Goal: Navigation & Orientation: Find specific page/section

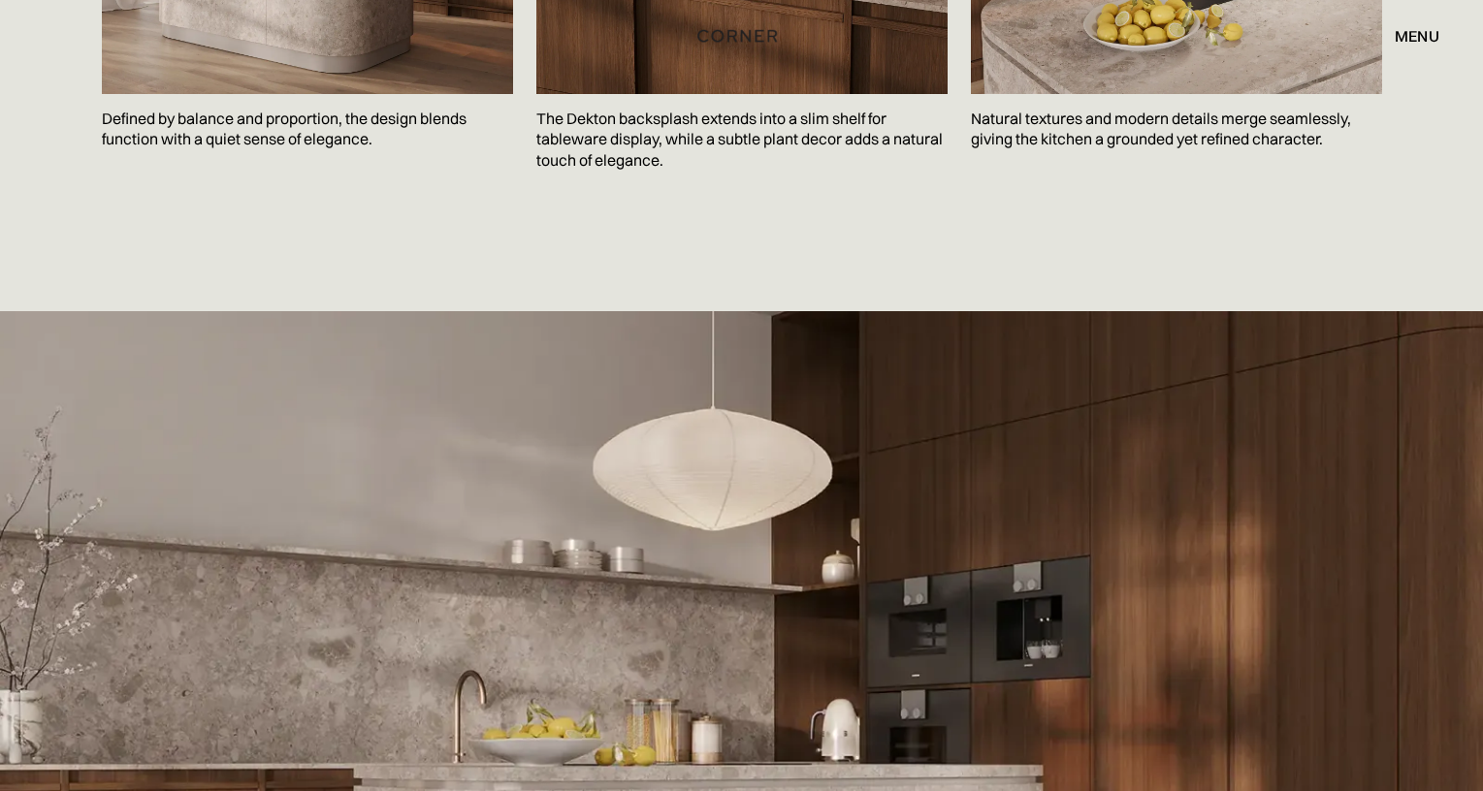
scroll to position [3570, 0]
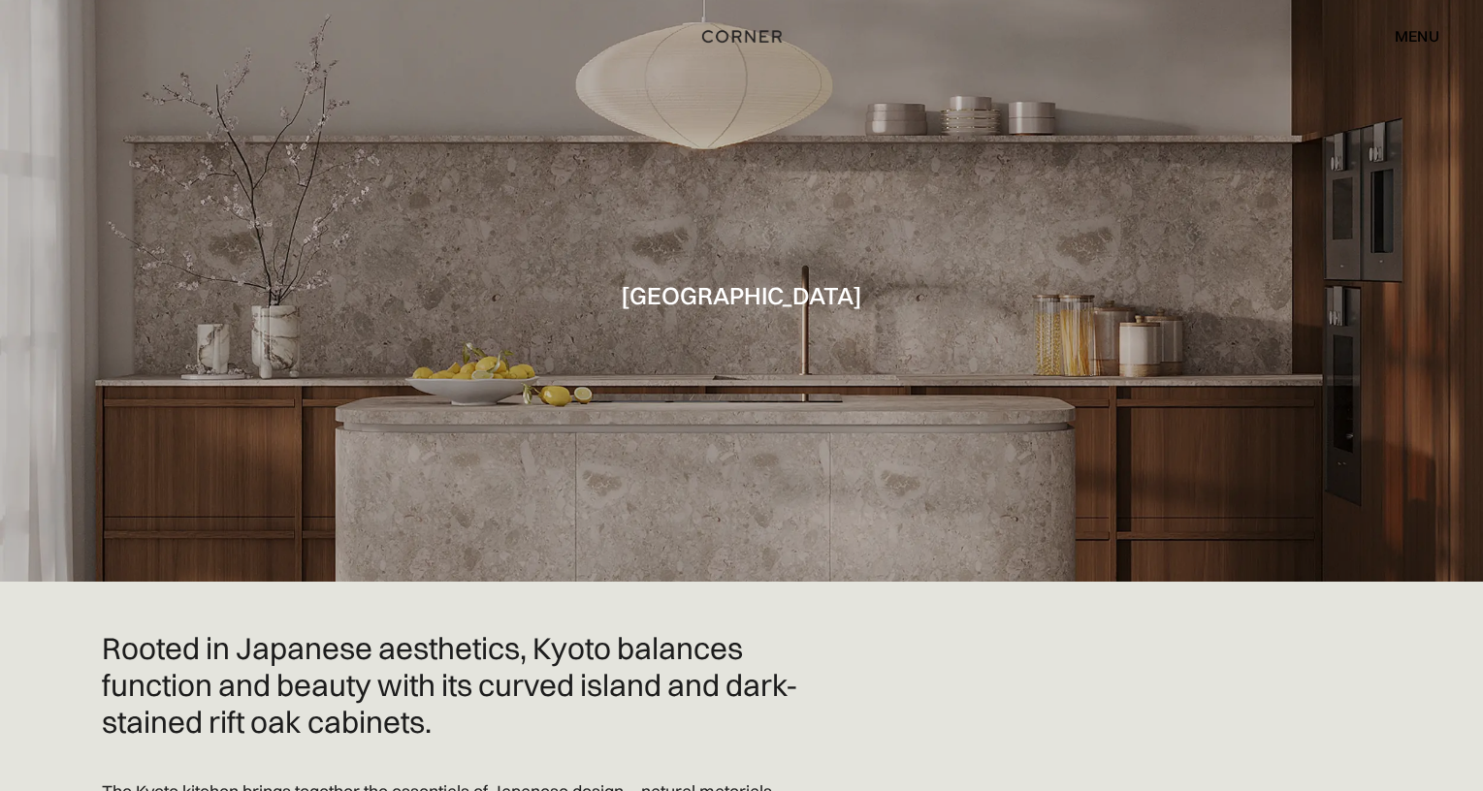
click at [757, 36] on img "home" at bounding box center [742, 36] width 80 height 25
click at [757, 36] on img "home" at bounding box center [744, 35] width 80 height 25
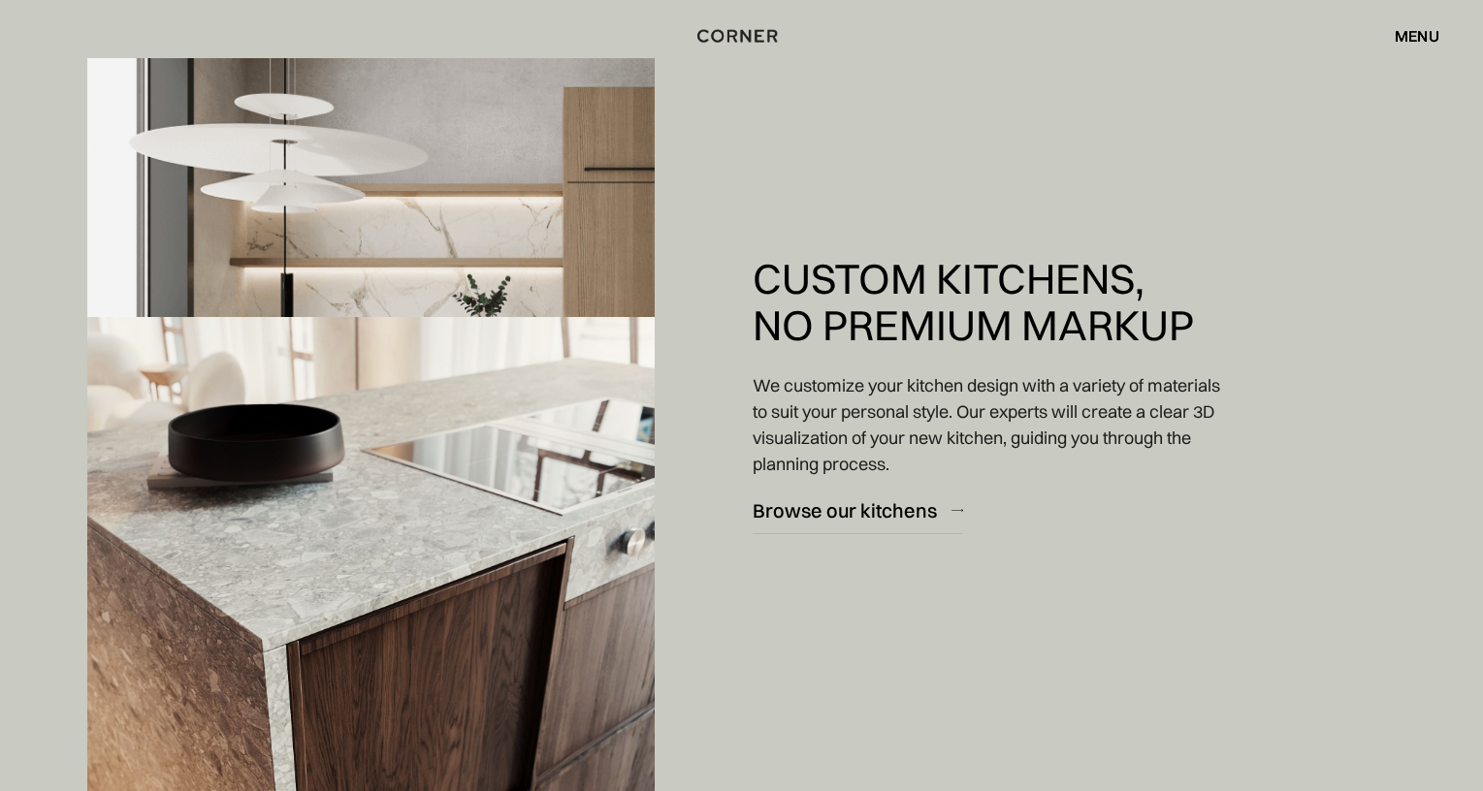
scroll to position [2357, 0]
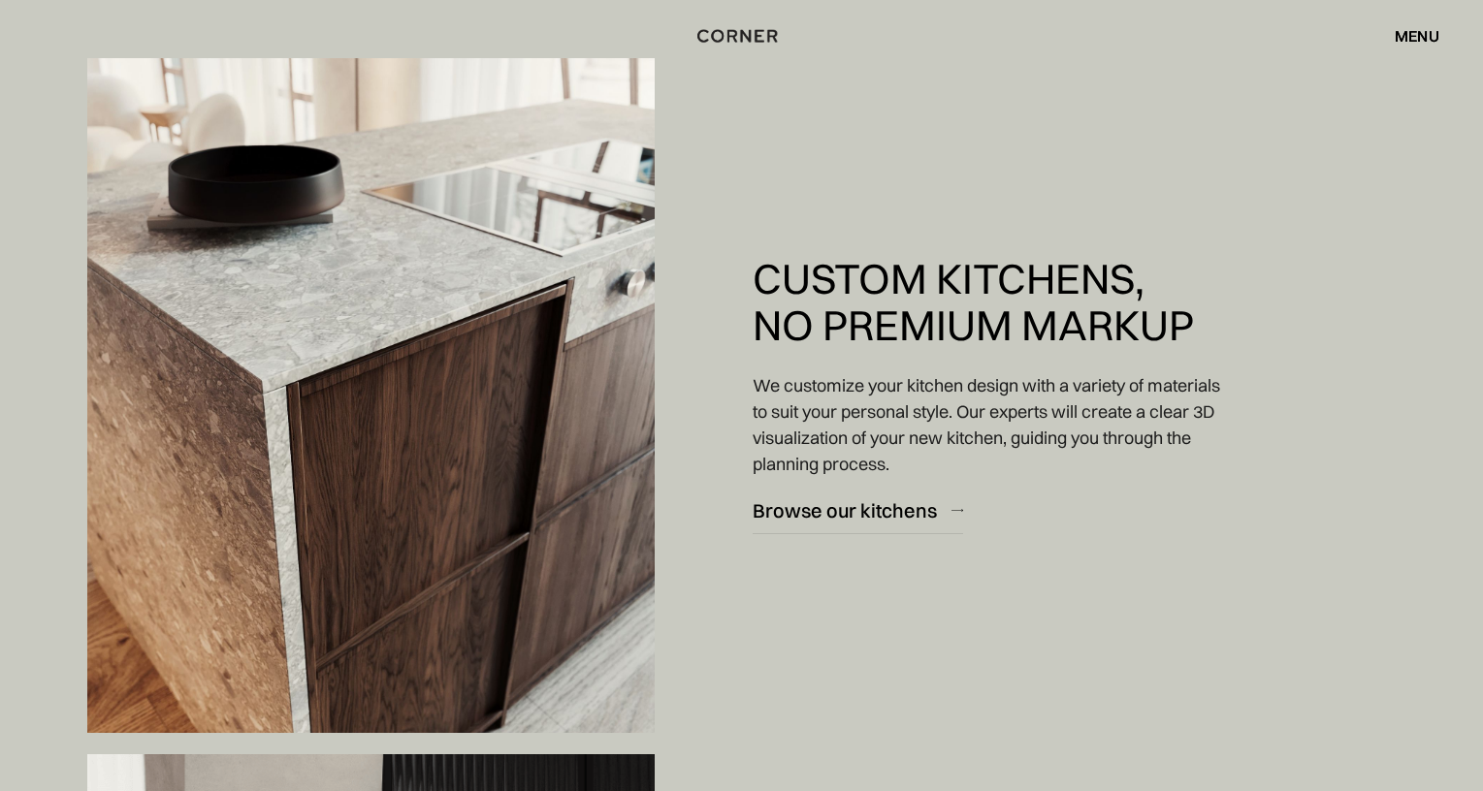
click at [1419, 32] on div "menu" at bounding box center [1416, 36] width 45 height 16
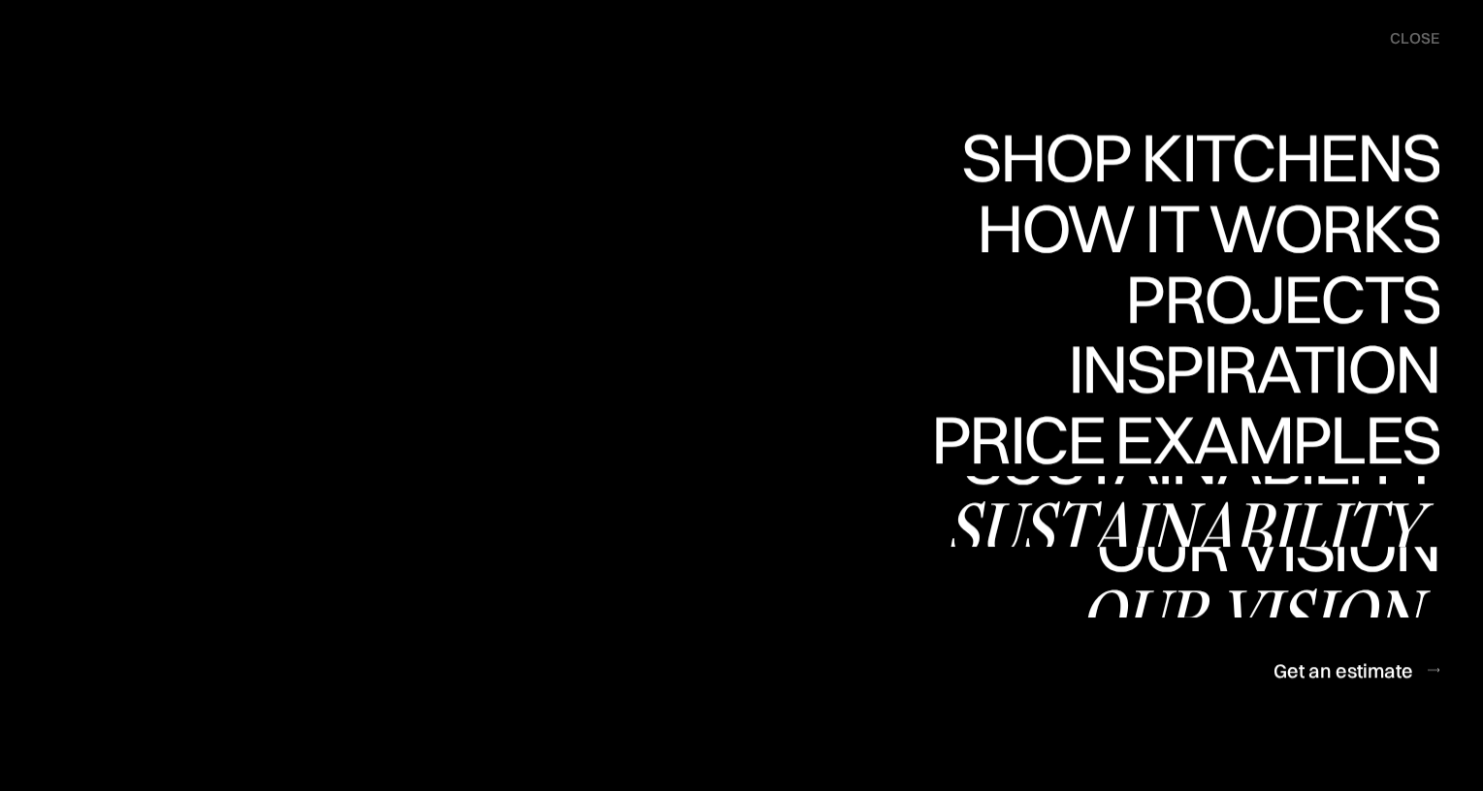
scroll to position [3074, 0]
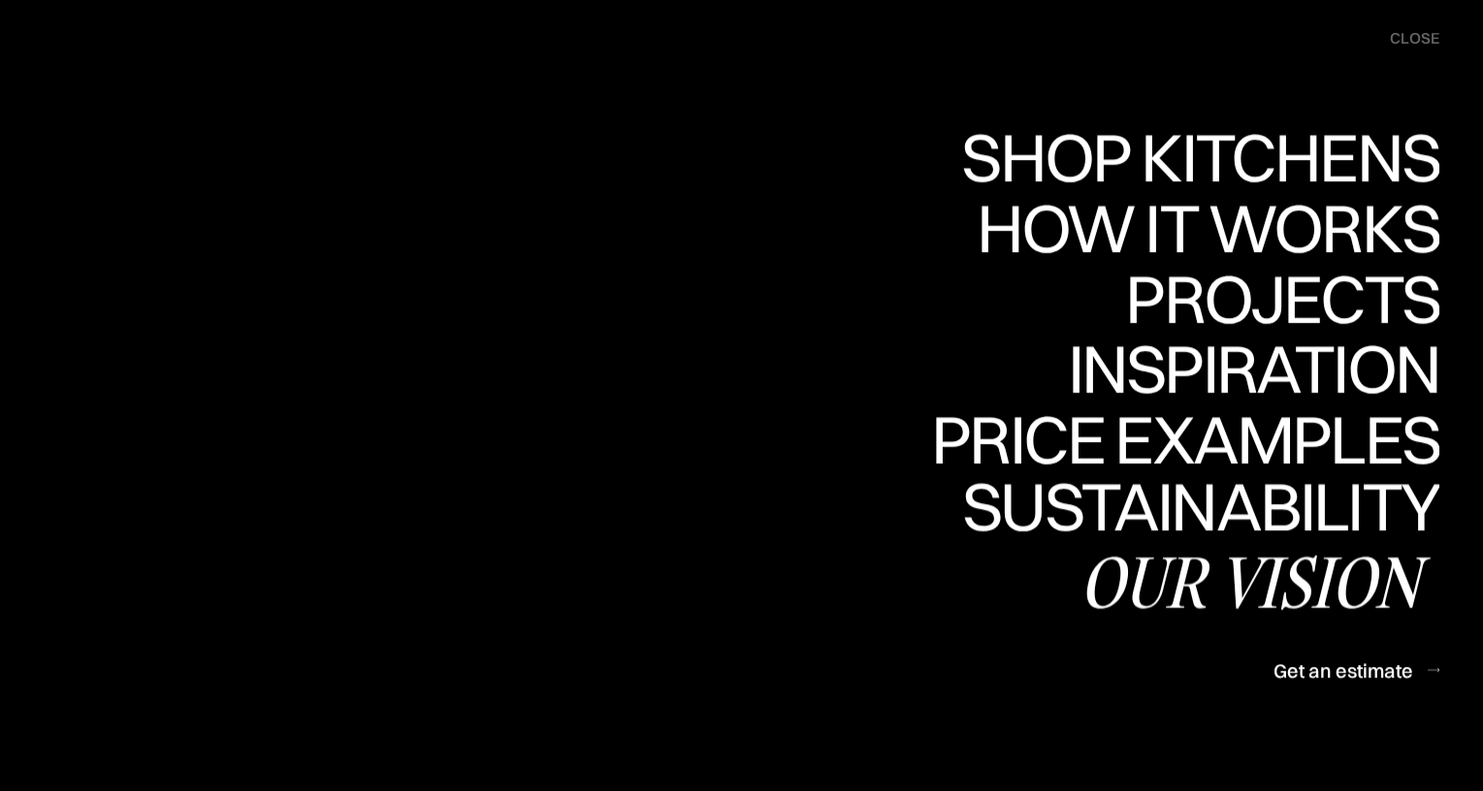
click at [1294, 595] on div "Our vision" at bounding box center [1259, 582] width 360 height 68
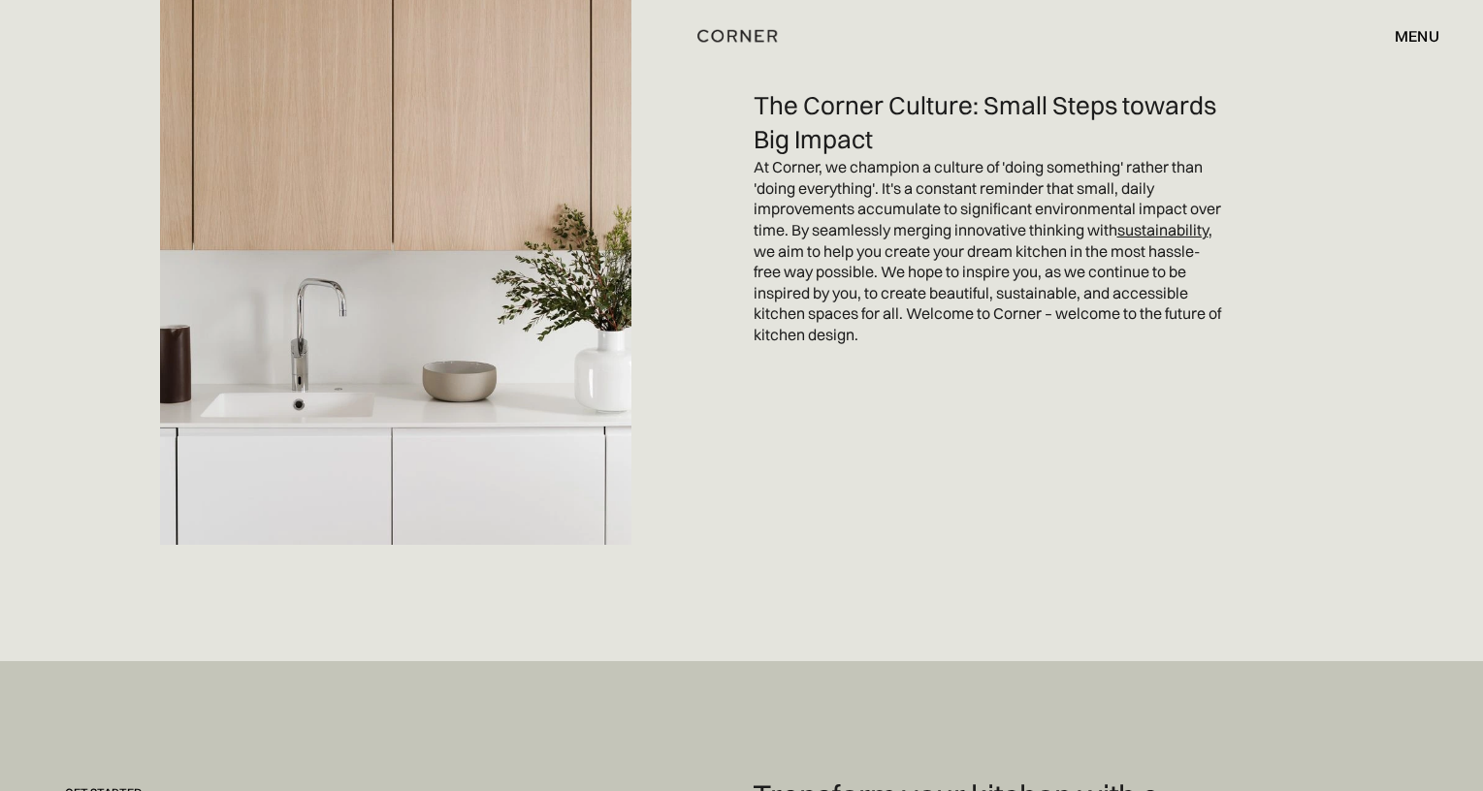
scroll to position [5203, 0]
